Goal: Transaction & Acquisition: Subscribe to service/newsletter

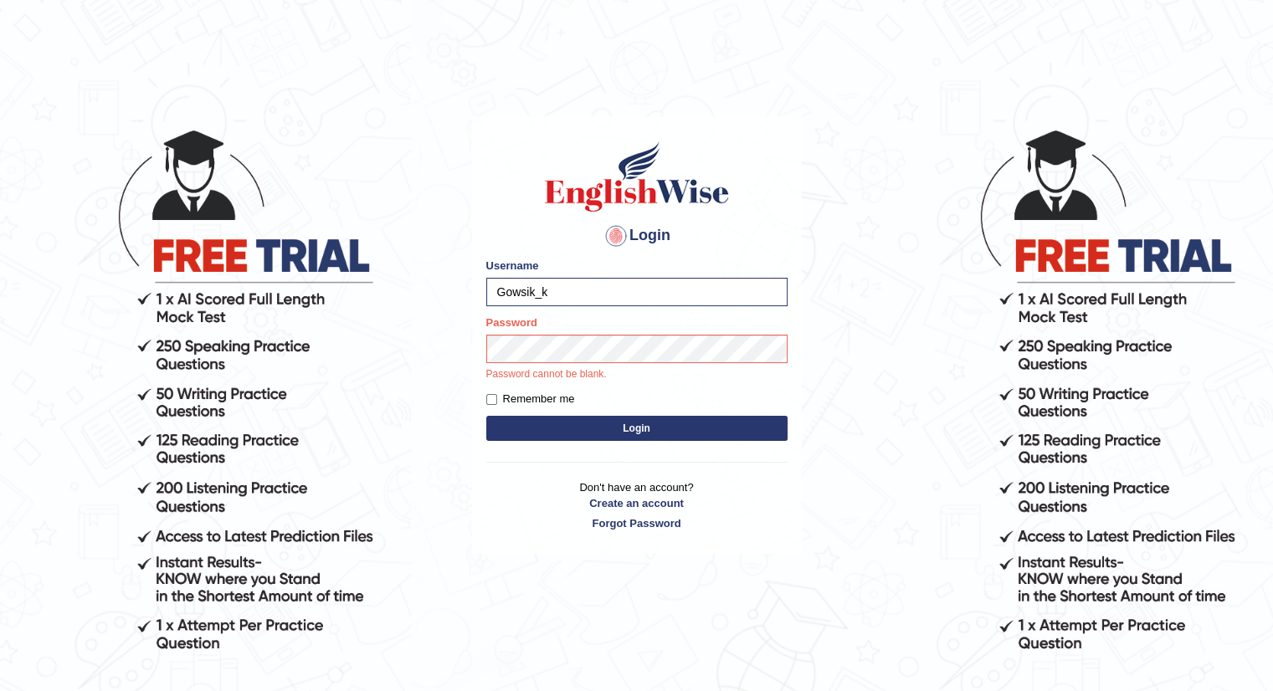
click at [647, 396] on form "Please fix the following errors: Username Gowsik_k Password Password cannot be …" at bounding box center [636, 351] width 301 height 187
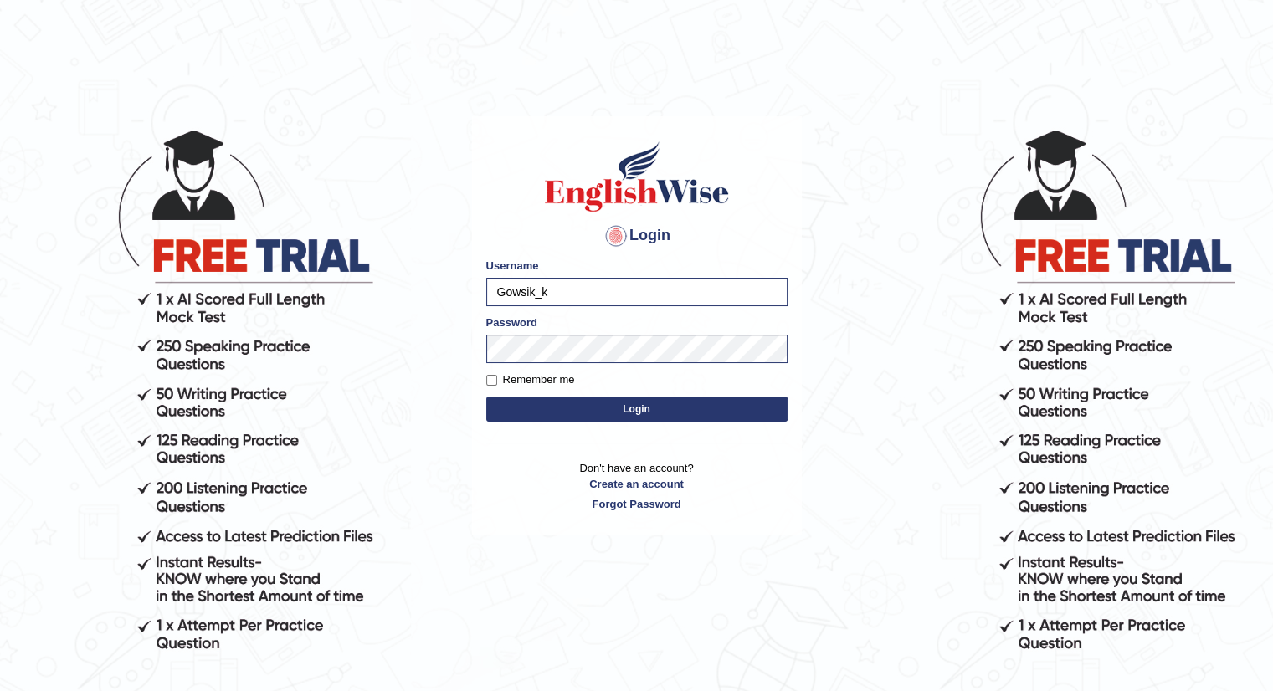
click at [640, 412] on button "Login" at bounding box center [636, 409] width 301 height 25
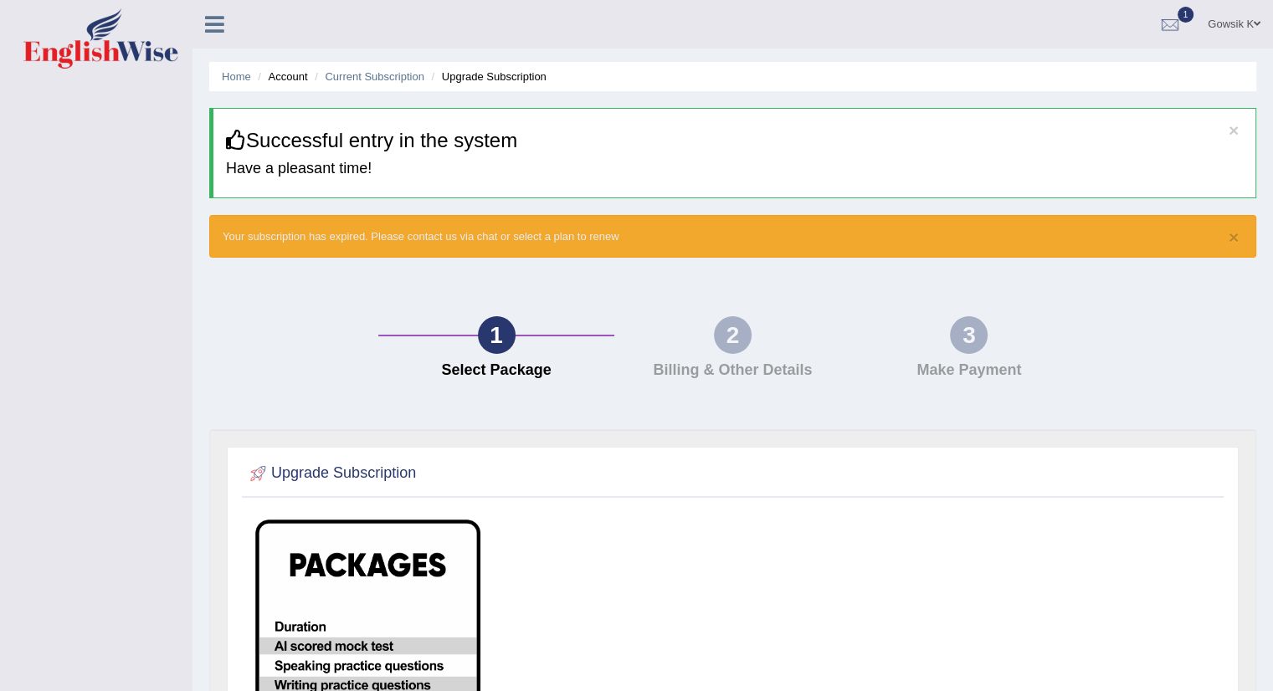
click at [709, 352] on div "2 Billing & Other Details" at bounding box center [732, 351] width 236 height 71
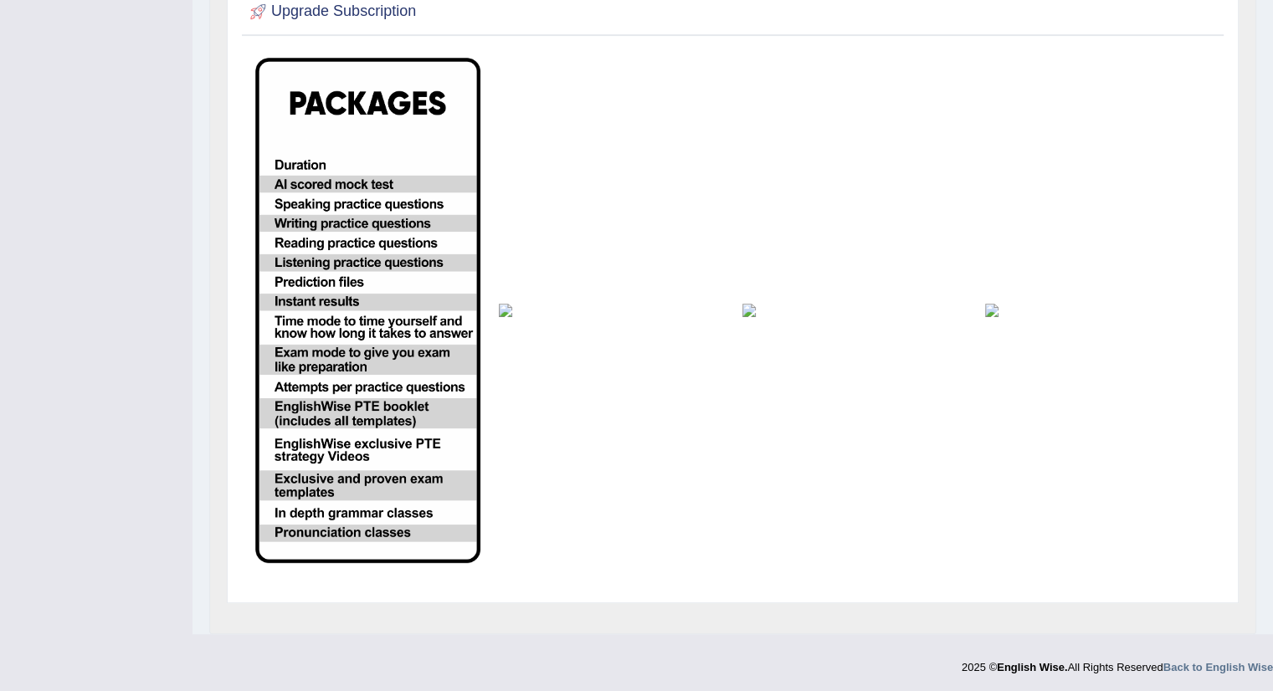
click at [677, 326] on td at bounding box center [610, 311] width 243 height 524
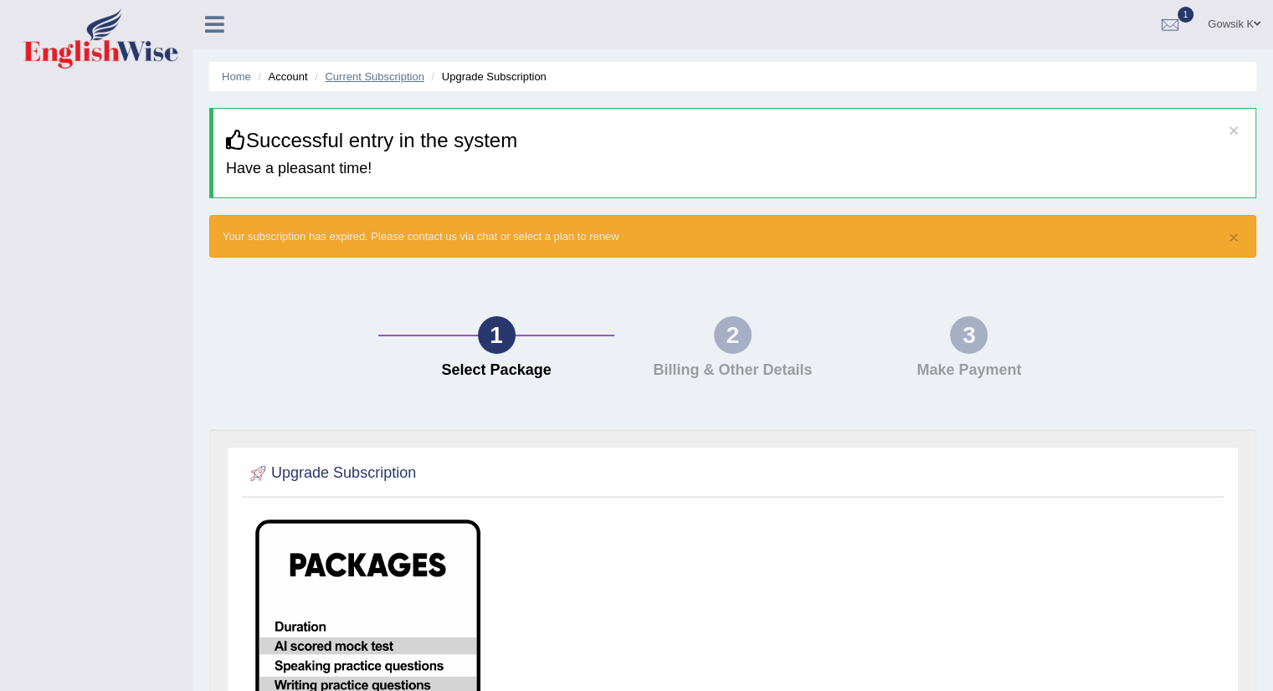
click at [378, 71] on link "Current Subscription" at bounding box center [375, 76] width 100 height 13
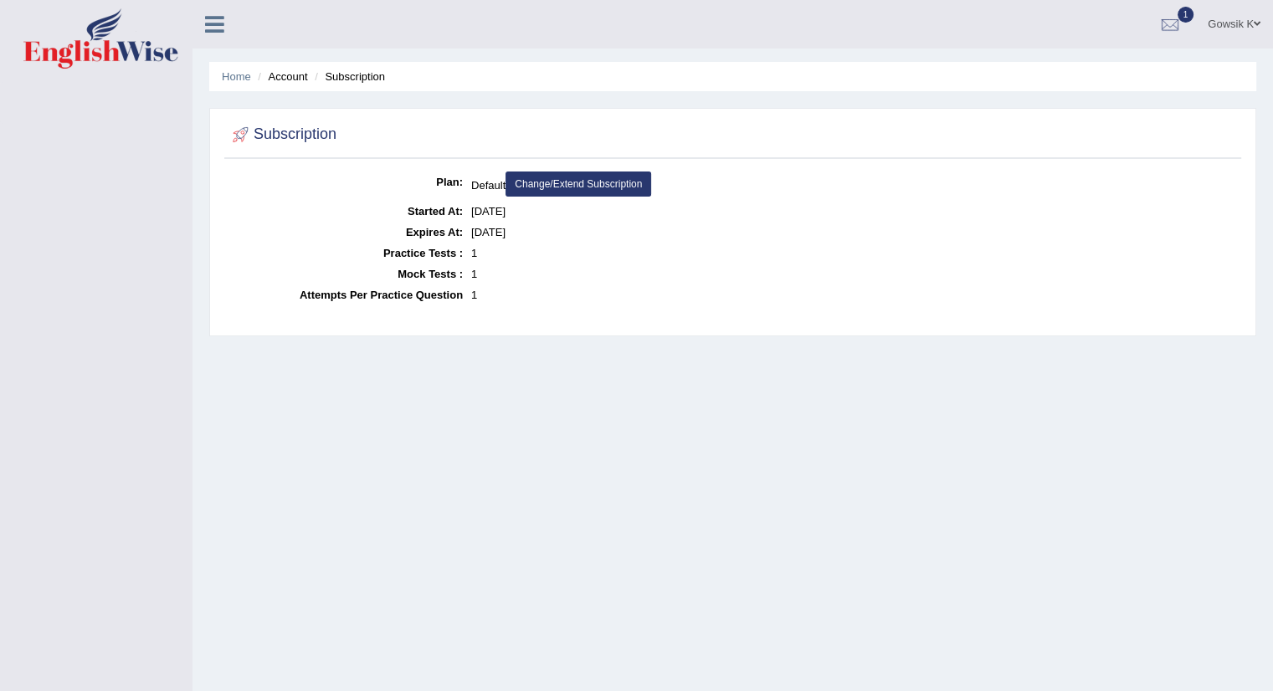
click at [597, 182] on link "Change/Extend Subscription" at bounding box center [578, 184] width 146 height 25
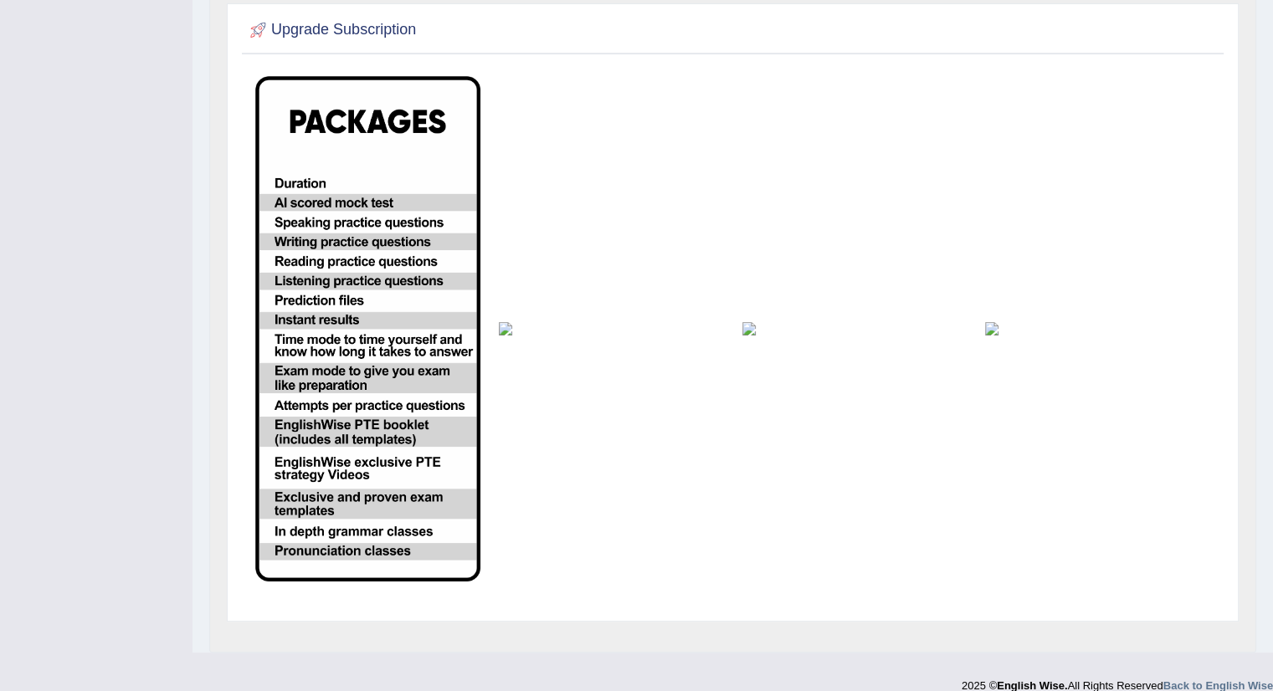
scroll to position [355, 0]
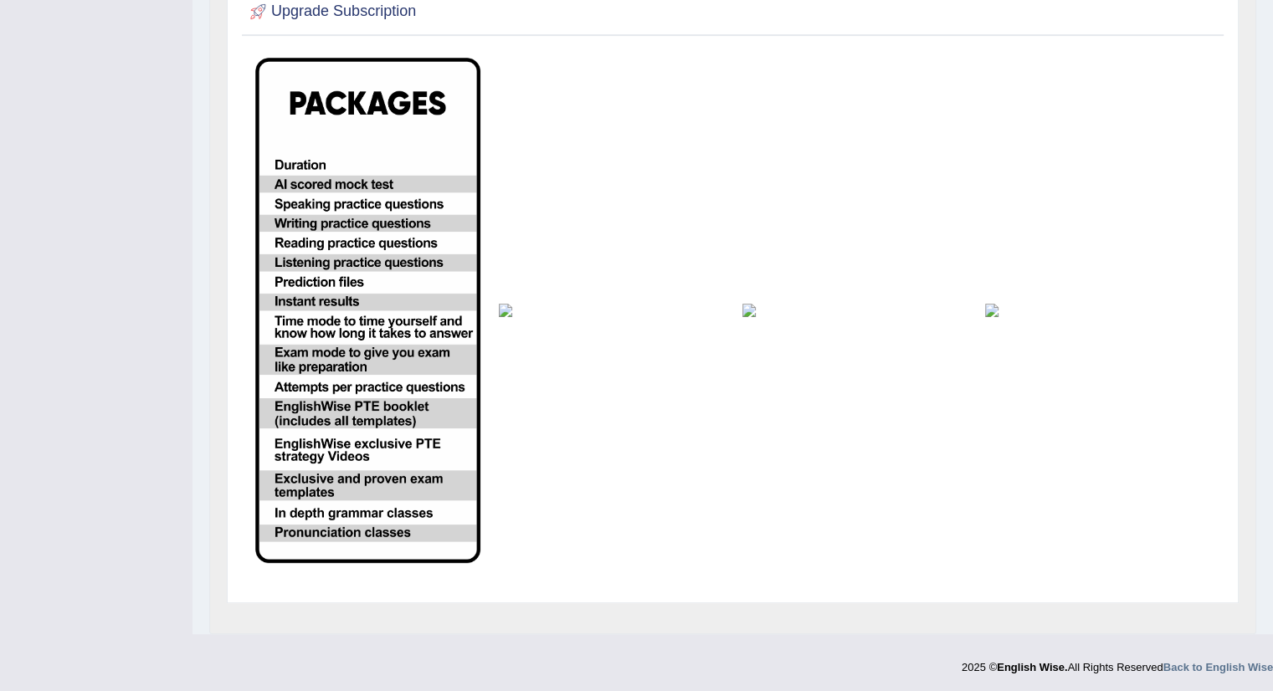
click at [546, 248] on td at bounding box center [610, 311] width 243 height 524
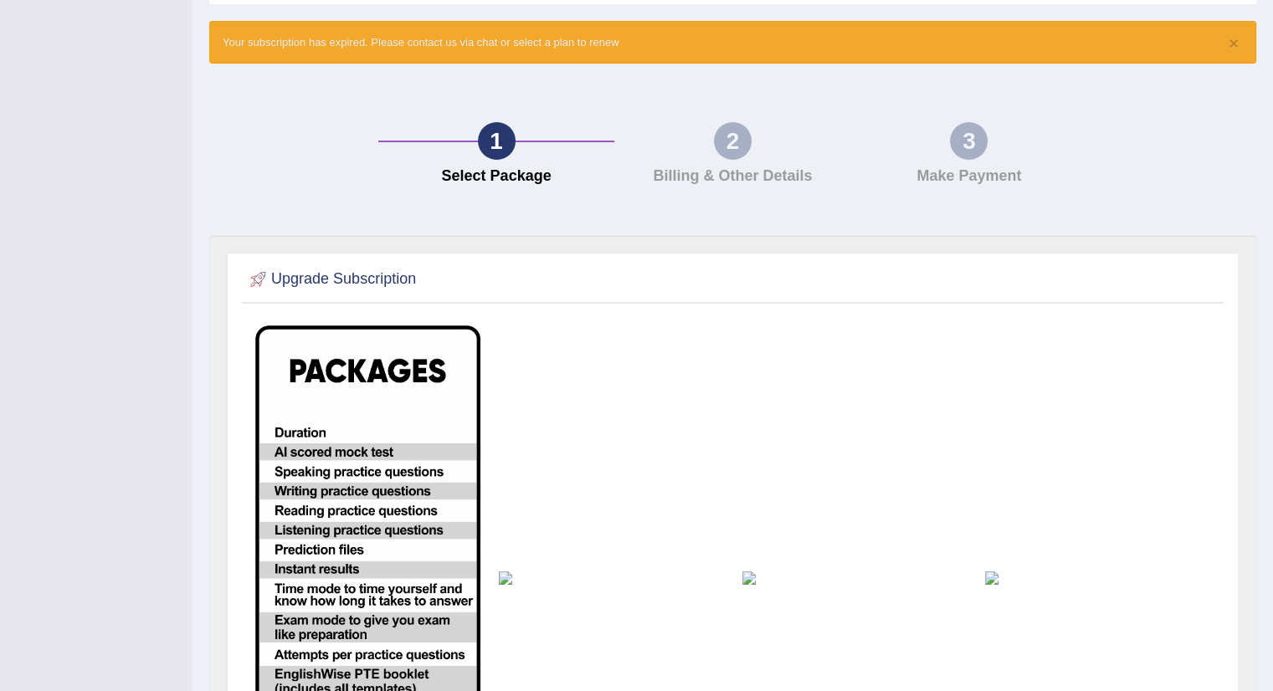
scroll to position [0, 0]
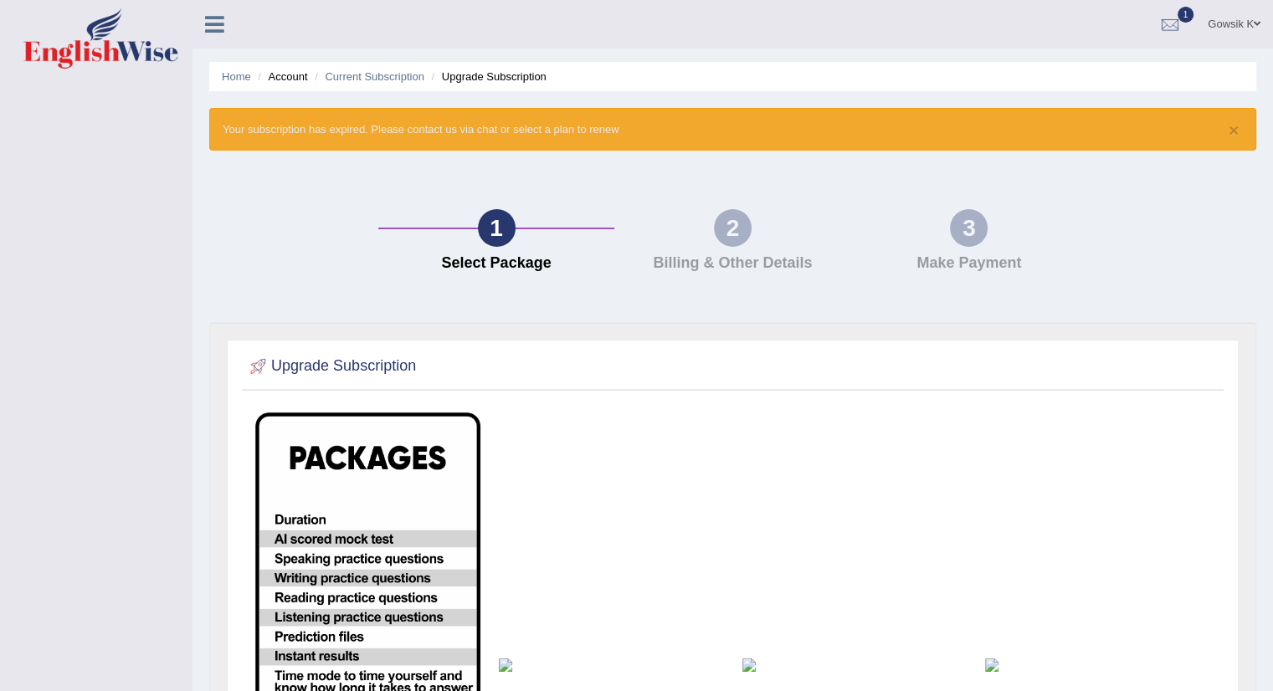
click at [497, 74] on li "Upgrade Subscription" at bounding box center [487, 77] width 119 height 16
click at [542, 142] on div "× Your subscription has expired. Please contact us via chat or select a plan to…" at bounding box center [732, 129] width 1047 height 43
click at [803, 128] on div "× Your subscription has expired. Please contact us via chat or select a plan to…" at bounding box center [732, 129] width 1047 height 43
click at [728, 241] on div "2" at bounding box center [733, 228] width 38 height 38
click at [214, 14] on icon at bounding box center [214, 24] width 19 height 22
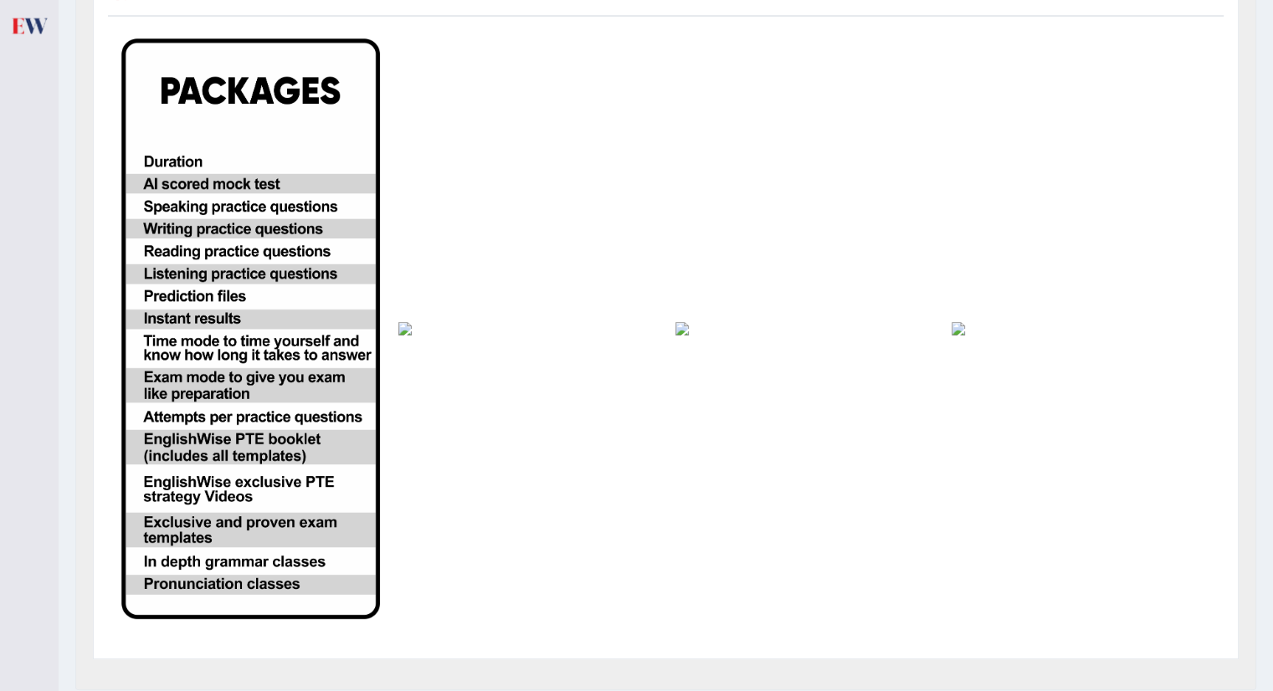
scroll to position [438, 0]
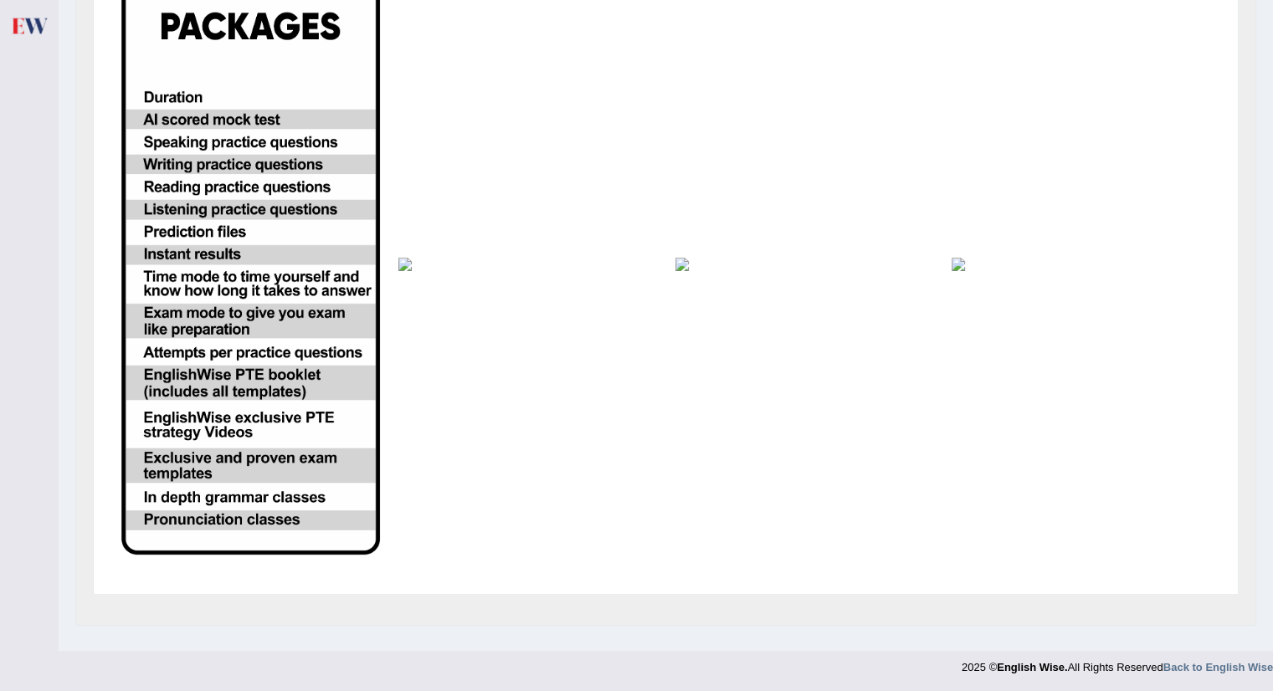
click at [224, 412] on img at bounding box center [250, 264] width 259 height 581
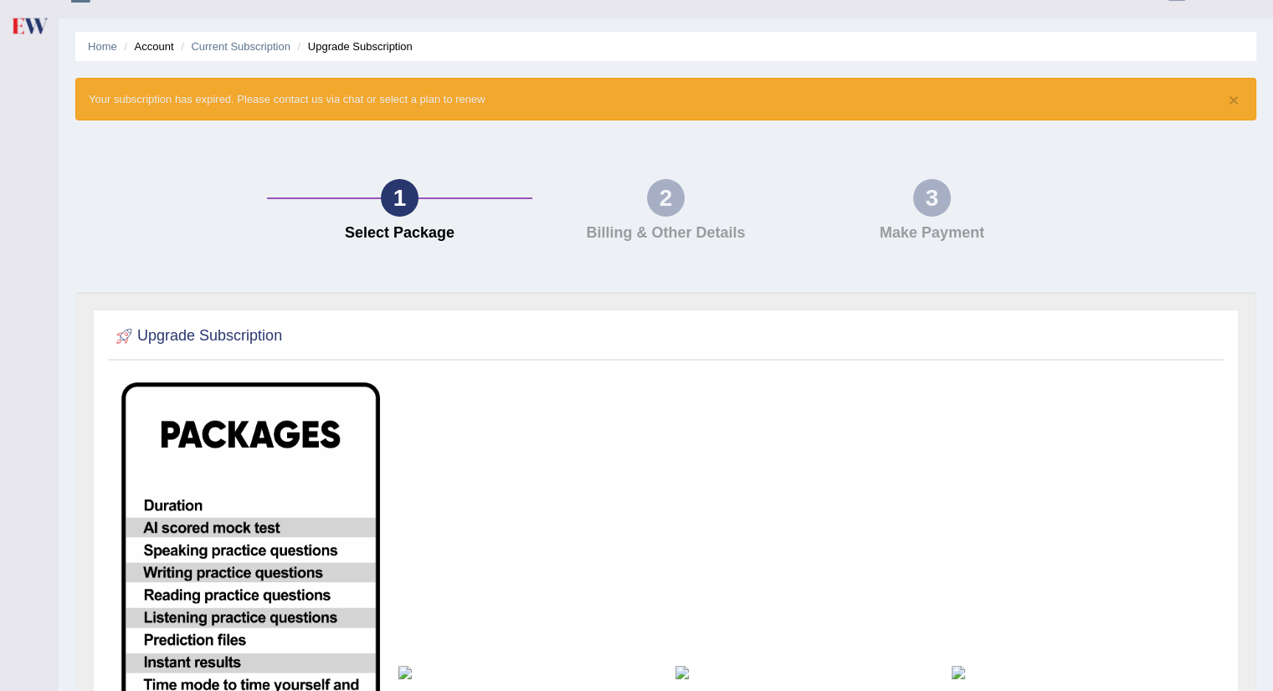
scroll to position [0, 0]
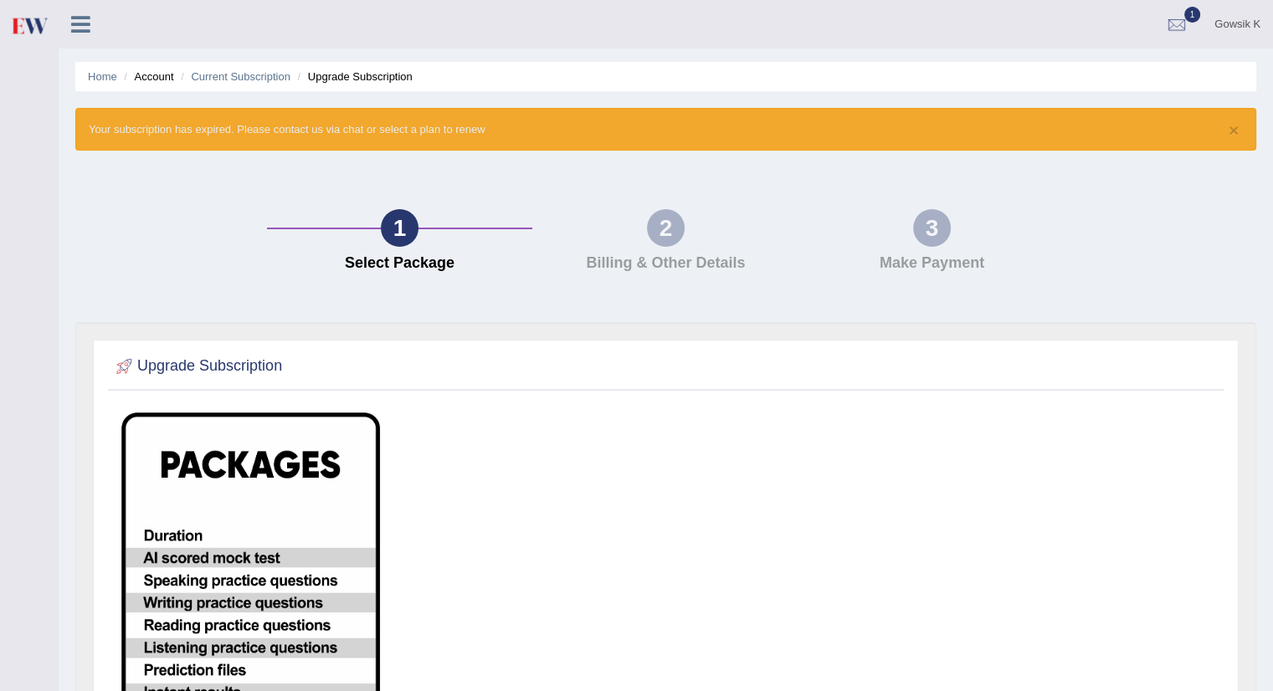
click at [25, 29] on img at bounding box center [29, 25] width 38 height 34
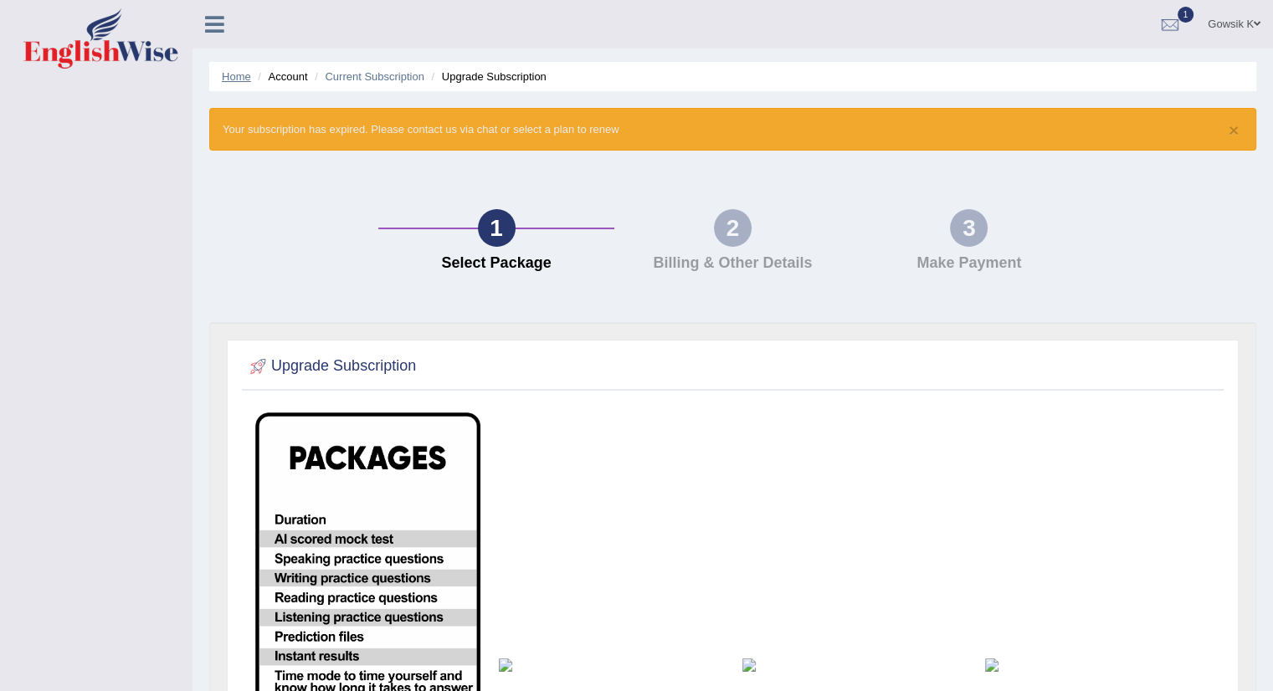
click at [238, 80] on link "Home" at bounding box center [236, 76] width 29 height 13
click at [391, 77] on link "Current Subscription" at bounding box center [375, 76] width 100 height 13
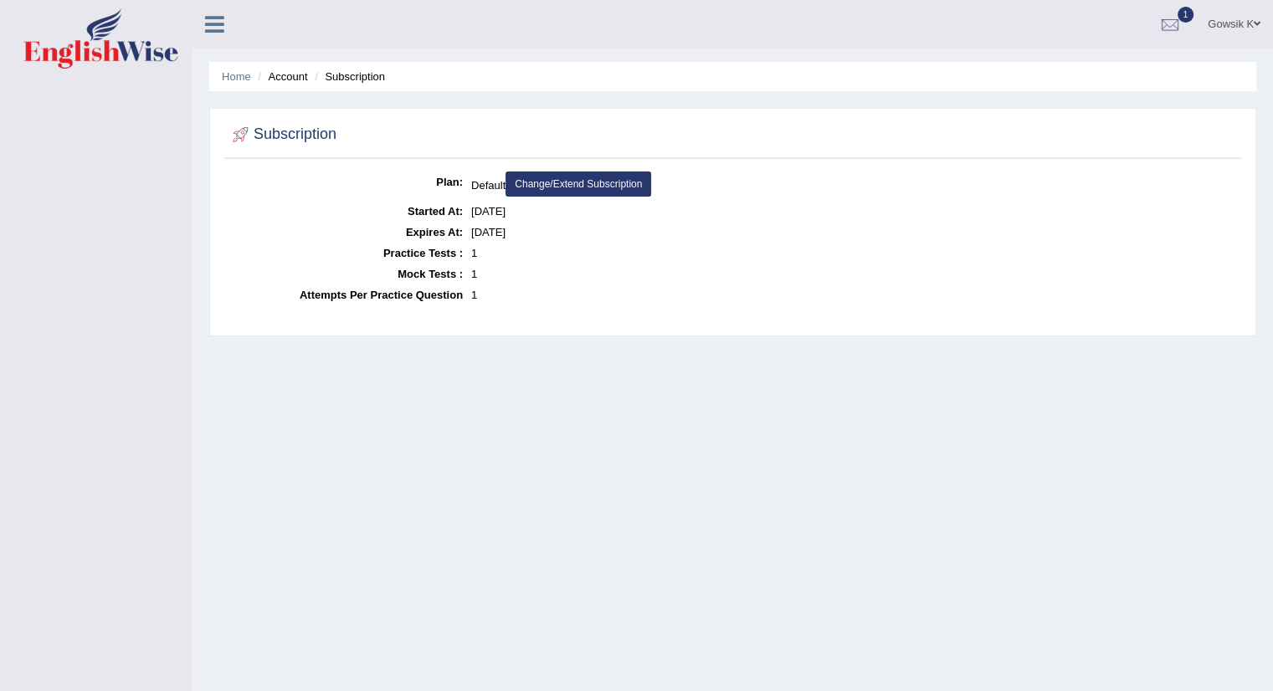
click at [588, 183] on link "Change/Extend Subscription" at bounding box center [578, 184] width 146 height 25
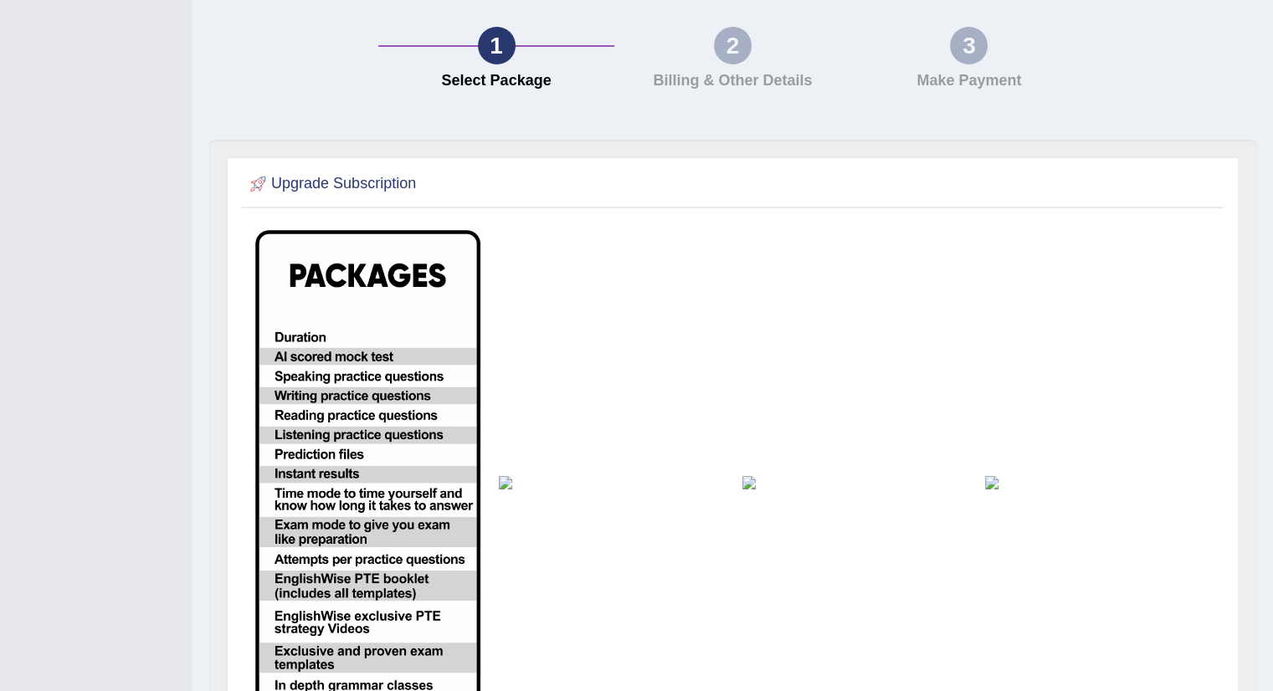
scroll to position [355, 0]
